Goal: Task Accomplishment & Management: Use online tool/utility

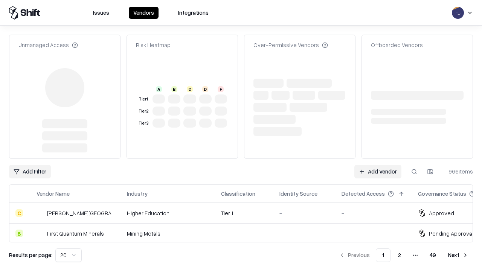
click at [378, 165] on link "Add Vendor" at bounding box center [377, 172] width 47 height 14
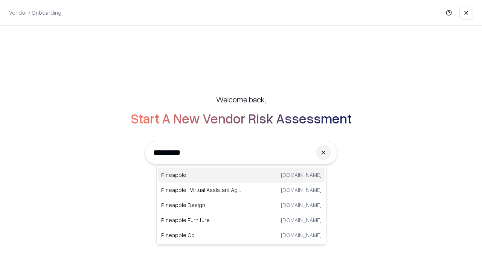
click at [241, 175] on div "Pineapple pineappleenergy.com" at bounding box center [241, 175] width 166 height 15
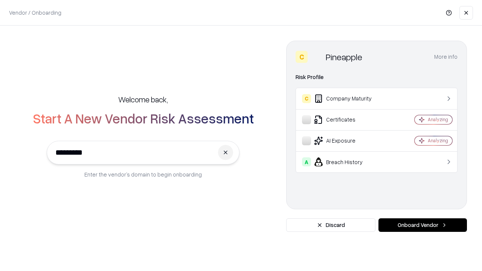
type input "*********"
click at [422, 225] on button "Onboard Vendor" at bounding box center [422, 225] width 88 height 14
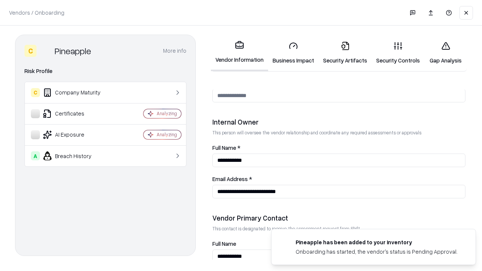
scroll to position [390, 0]
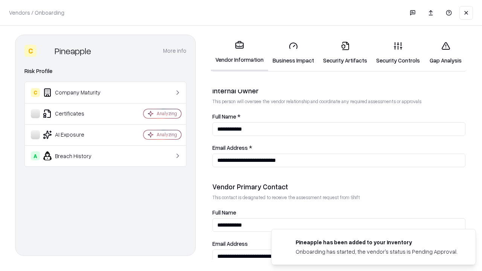
click at [293, 53] on link "Business Impact" at bounding box center [293, 52] width 50 height 35
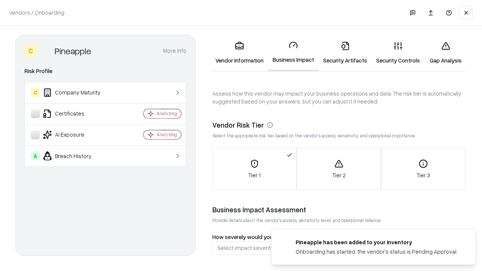
click at [345, 53] on link "Security Artifacts" at bounding box center [345, 52] width 53 height 35
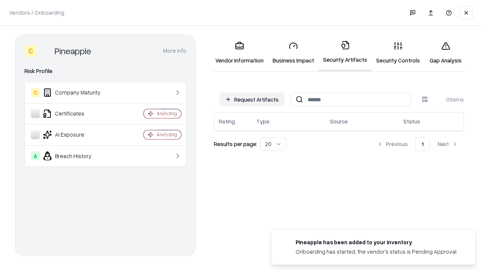
click at [252, 99] on button "Request Artifacts" at bounding box center [252, 100] width 66 height 14
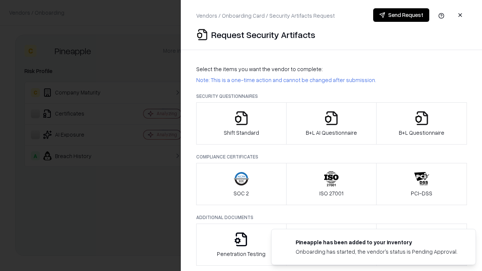
click at [241, 123] on icon "button" at bounding box center [241, 118] width 15 height 15
click at [401, 15] on button "Send Request" at bounding box center [401, 15] width 56 height 14
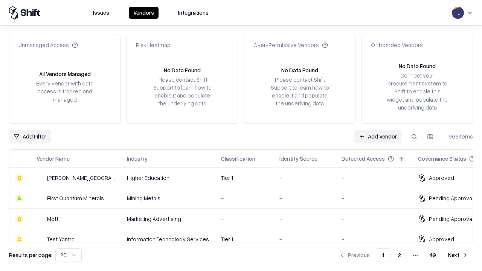
click at [414, 136] on button at bounding box center [414, 137] width 14 height 14
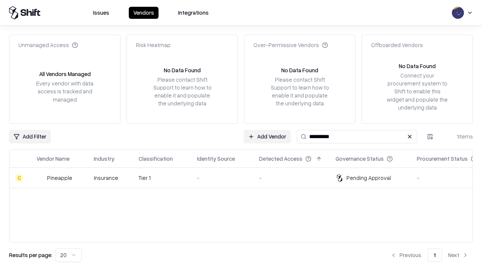
type input "*********"
click at [245, 178] on div "-" at bounding box center [222, 178] width 50 height 8
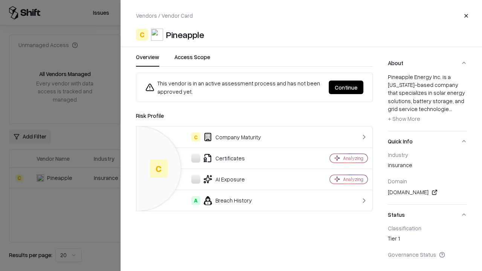
click at [346, 87] on button "Continue" at bounding box center [346, 88] width 35 height 14
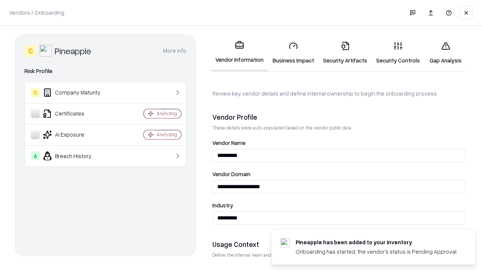
click at [345, 53] on link "Security Artifacts" at bounding box center [345, 52] width 53 height 35
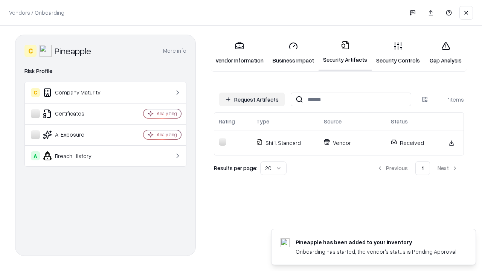
click at [398, 53] on link "Security Controls" at bounding box center [398, 52] width 53 height 35
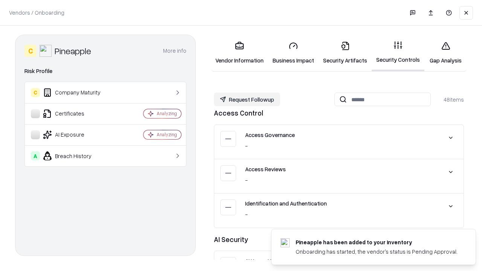
click at [247, 99] on button "Request Followup" at bounding box center [247, 100] width 66 height 14
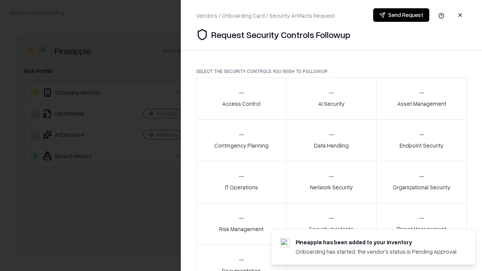
click at [241, 99] on div "Access Control" at bounding box center [241, 98] width 38 height 18
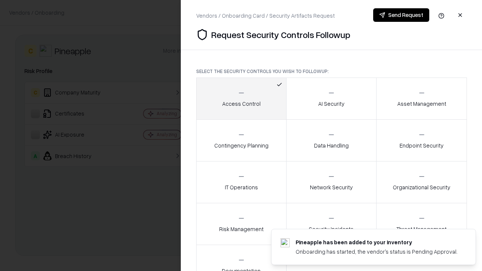
click at [401, 15] on button "Send Request" at bounding box center [401, 15] width 56 height 14
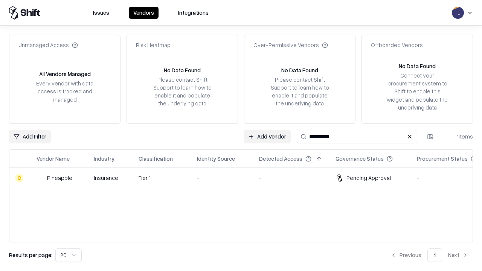
type input "*********"
click at [245, 178] on div "-" at bounding box center [222, 178] width 50 height 8
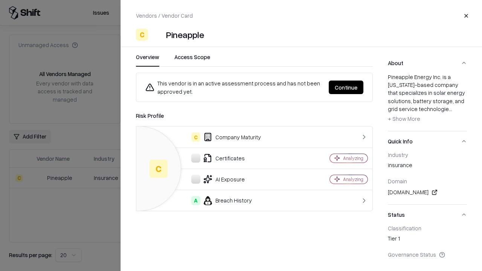
click at [346, 87] on button "Continue" at bounding box center [346, 88] width 35 height 14
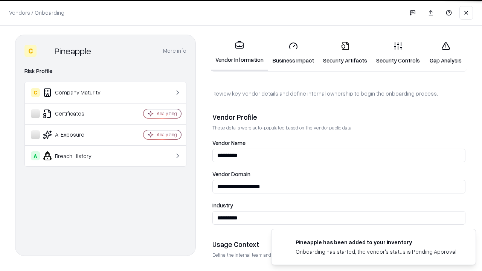
click at [445, 53] on link "Gap Analysis" at bounding box center [445, 52] width 43 height 35
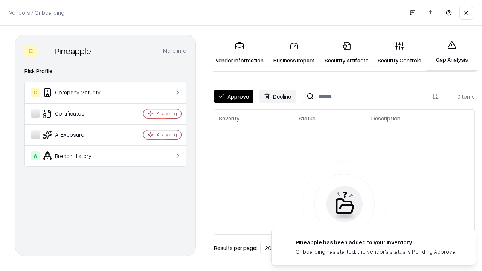
click at [233, 96] on button "Approve" at bounding box center [234, 97] width 40 height 14
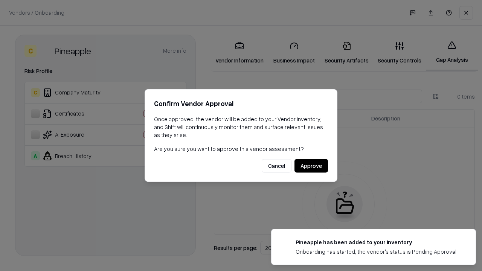
click at [311, 166] on button "Approve" at bounding box center [311, 166] width 34 height 14
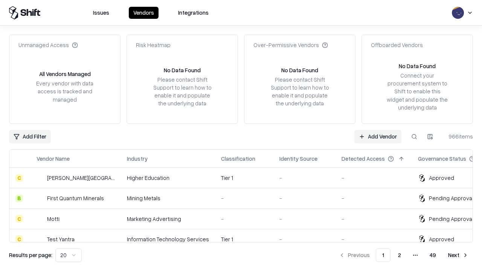
type input "*********"
click at [378, 136] on link "Add Vendor" at bounding box center [377, 137] width 47 height 14
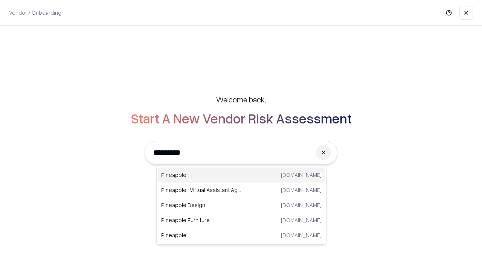
click at [241, 175] on div "Pineapple pineappleenergy.com" at bounding box center [241, 175] width 166 height 15
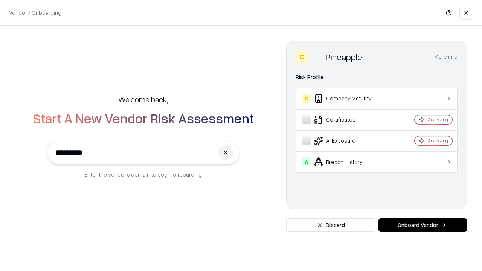
type input "*********"
click at [422, 225] on button "Onboard Vendor" at bounding box center [422, 225] width 88 height 14
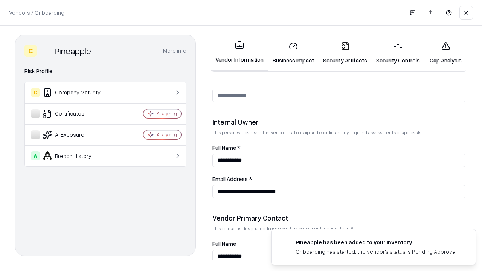
scroll to position [390, 0]
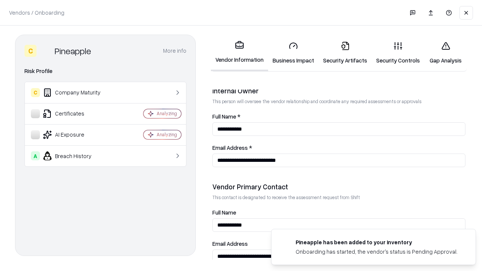
click at [445, 53] on link "Gap Analysis" at bounding box center [445, 52] width 43 height 35
